Goal: Information Seeking & Learning: Check status

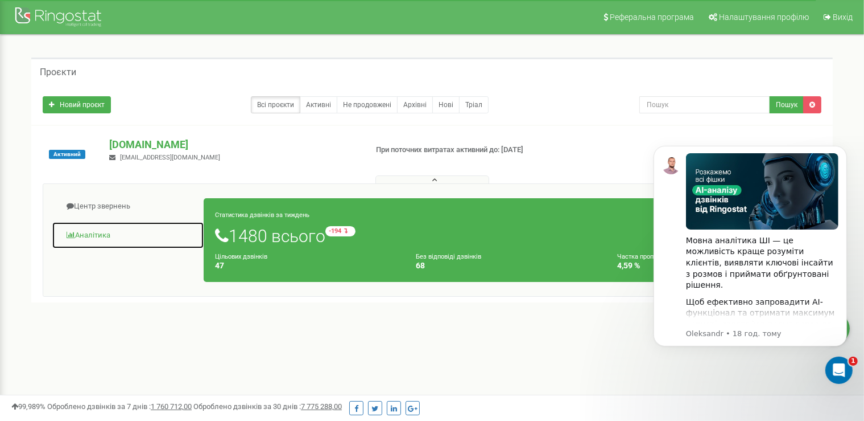
click at [96, 233] on link "Аналiтика" at bounding box center [128, 235] width 153 height 28
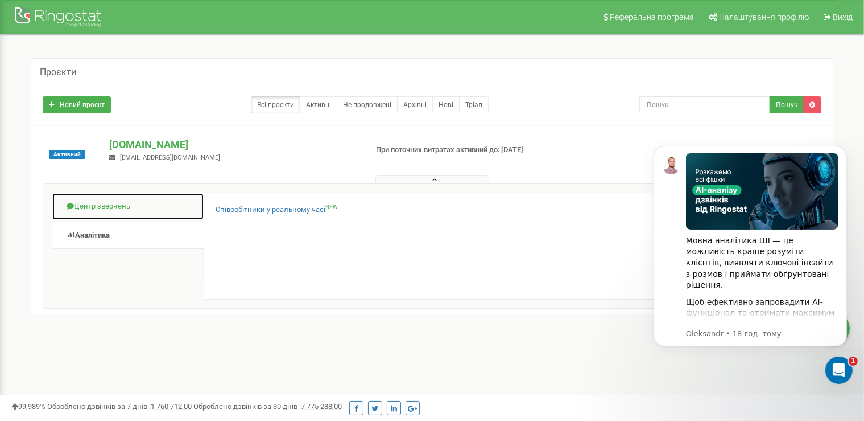
click at [123, 203] on link "Центр звернень" at bounding box center [128, 206] width 153 height 28
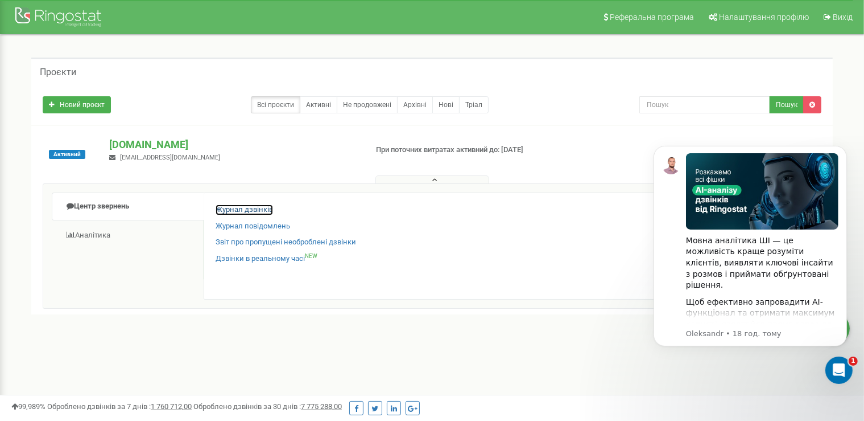
click at [240, 208] on link "Журнал дзвінків" at bounding box center [244, 209] width 57 height 11
click at [842, 155] on button "Dismiss notification" at bounding box center [843, 148] width 15 height 15
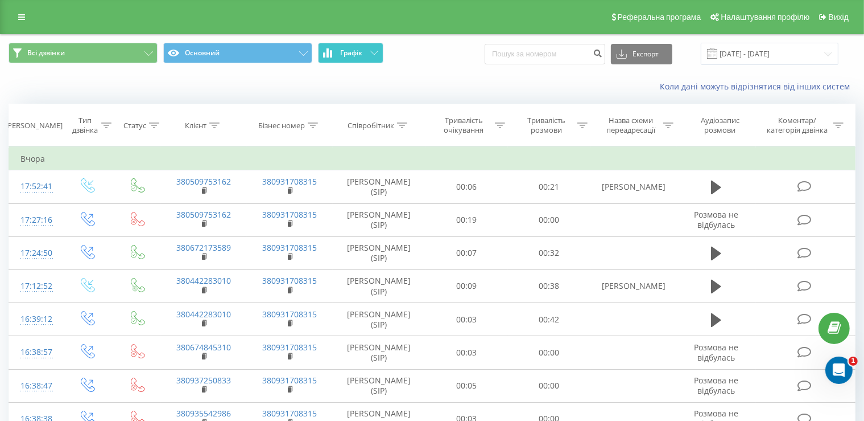
click at [361, 60] on button "Графік" at bounding box center [350, 53] width 65 height 20
